Goal: Obtain resource: Obtain resource

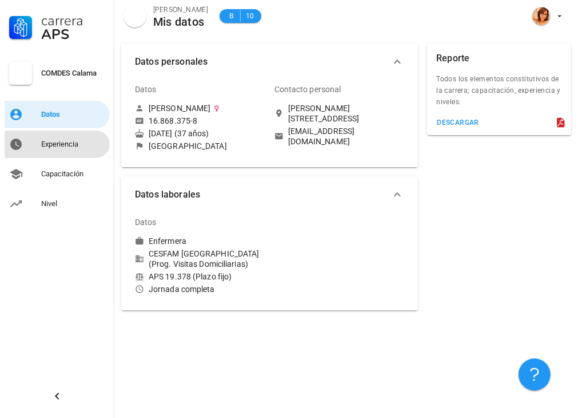
click at [76, 144] on div "Experiencia" at bounding box center [73, 144] width 64 height 9
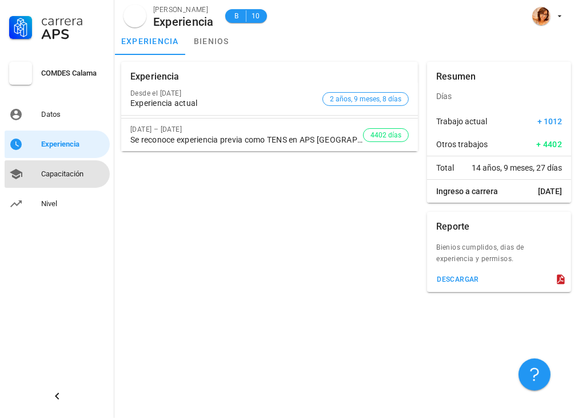
click at [39, 172] on link "Capacitación" at bounding box center [57, 173] width 105 height 27
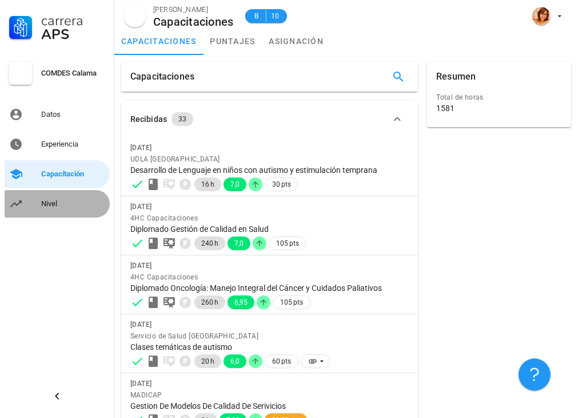
click at [46, 204] on div "Nivel" at bounding box center [73, 203] width 64 height 9
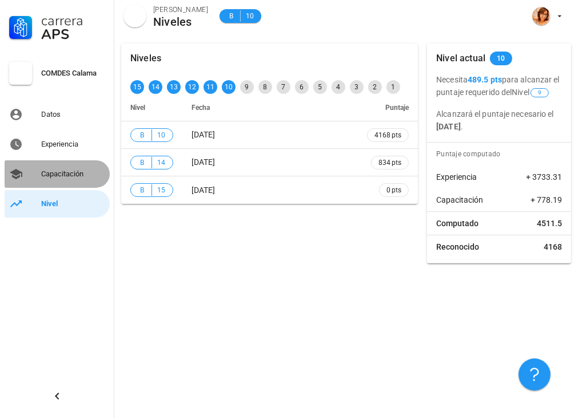
click at [55, 171] on div "Capacitación" at bounding box center [73, 173] width 64 height 9
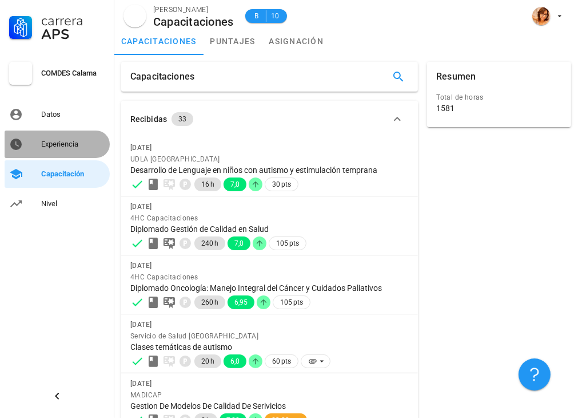
click at [57, 144] on div "Experiencia" at bounding box center [73, 144] width 64 height 9
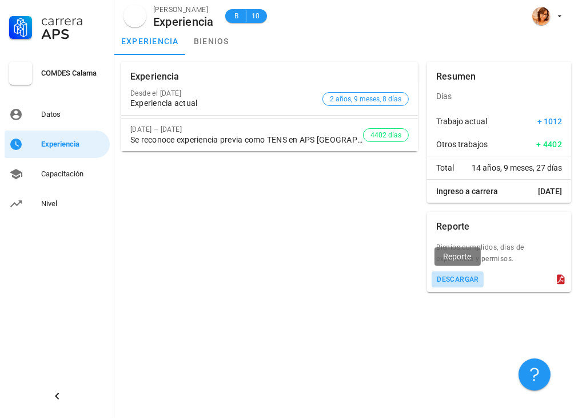
click at [472, 280] on div "descargar" at bounding box center [458, 279] width 43 height 8
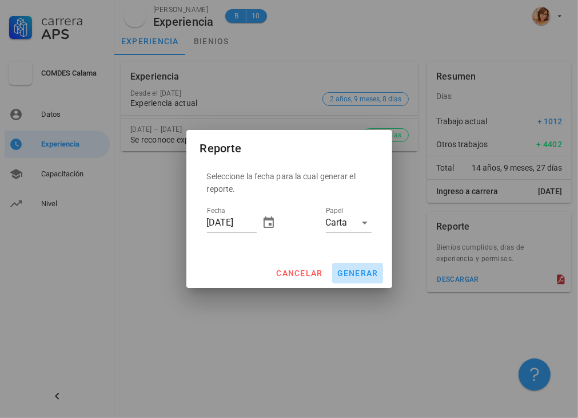
click at [351, 270] on span "generar" at bounding box center [358, 272] width 42 height 9
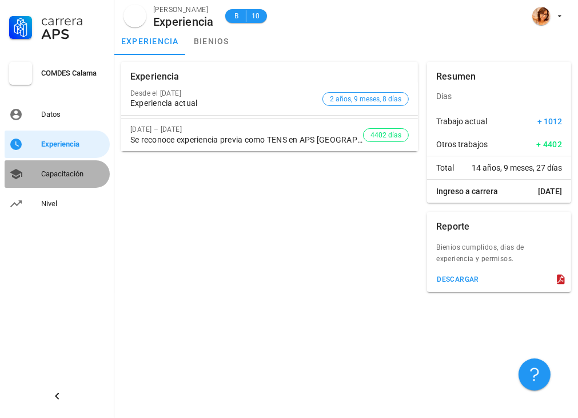
click at [76, 174] on div "Capacitación" at bounding box center [73, 173] width 64 height 9
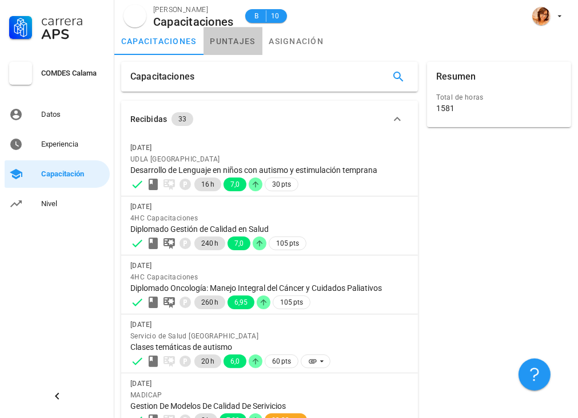
click at [242, 37] on link "puntajes" at bounding box center [233, 40] width 59 height 27
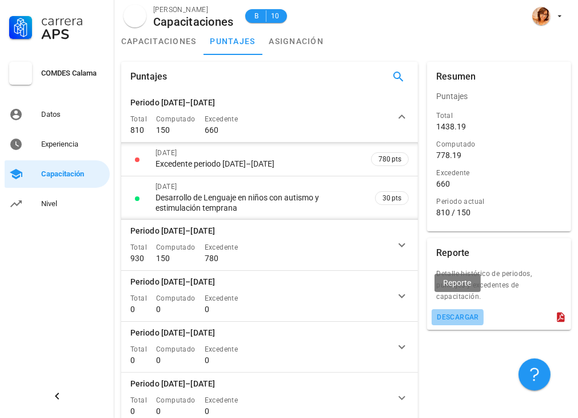
click at [465, 313] on div "descargar" at bounding box center [458, 317] width 43 height 8
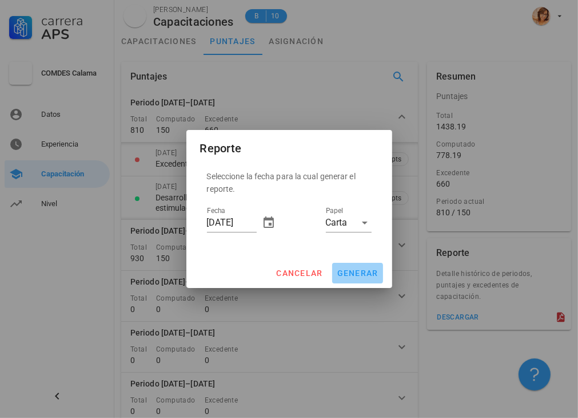
click at [361, 275] on span "generar" at bounding box center [358, 272] width 42 height 9
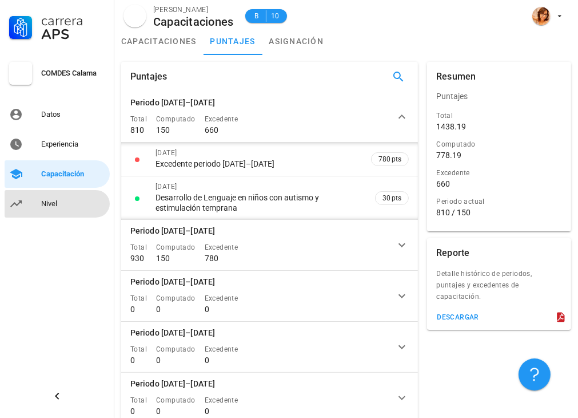
click at [42, 204] on div "Nivel" at bounding box center [73, 203] width 64 height 9
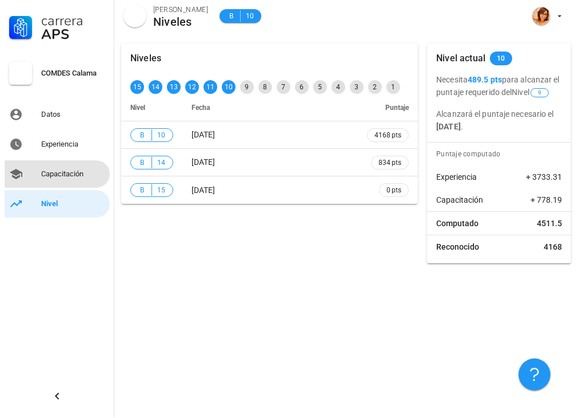
click at [65, 174] on div "Capacitación" at bounding box center [73, 173] width 64 height 9
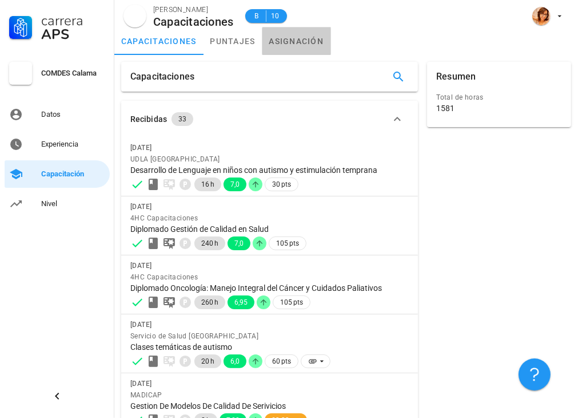
click at [297, 42] on link "asignación" at bounding box center [297, 40] width 69 height 27
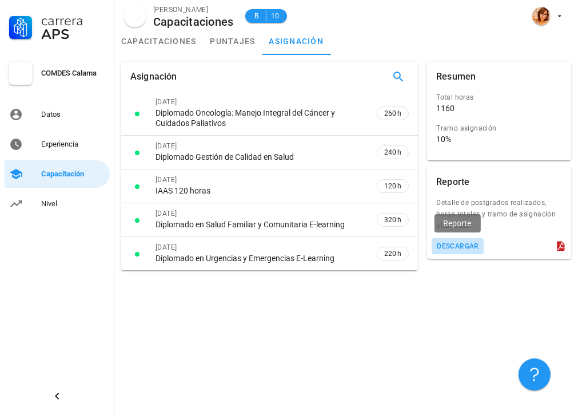
click at [458, 243] on div "descargar" at bounding box center [458, 246] width 43 height 8
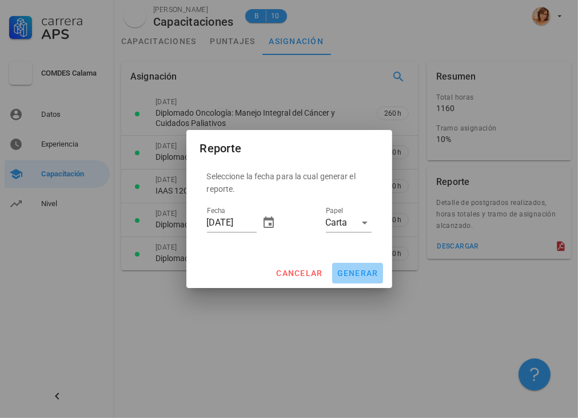
click at [371, 273] on span "generar" at bounding box center [358, 272] width 42 height 9
